Goal: Find specific page/section: Find specific page/section

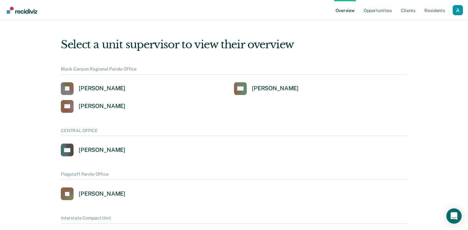
click at [457, 9] on div "Profile dropdown button" at bounding box center [457, 10] width 10 height 10
click at [421, 31] on link "Profile" at bounding box center [431, 28] width 41 height 5
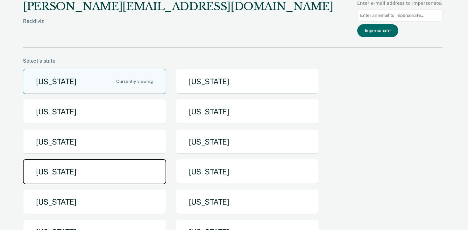
click at [102, 166] on button "[US_STATE]" at bounding box center [94, 171] width 143 height 25
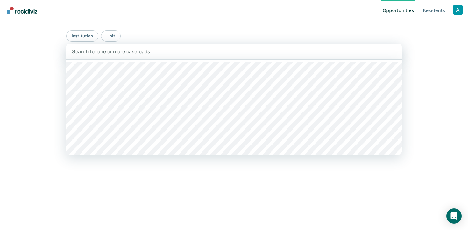
click at [144, 54] on div at bounding box center [234, 51] width 324 height 7
click at [157, 56] on div "Search for one or more caseloads …" at bounding box center [233, 51] width 325 height 9
click at [146, 52] on div at bounding box center [234, 51] width 324 height 7
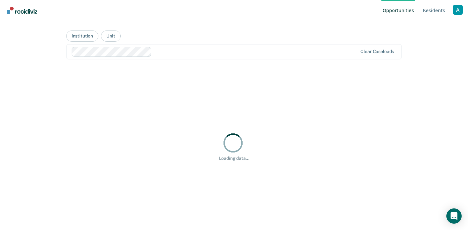
click at [178, 10] on nav "Opportunities Resident s Profile How it works Go to System-Level Trends Log Out" at bounding box center [233, 10] width 457 height 20
click at [156, 50] on div at bounding box center [255, 51] width 203 height 7
